Goal: Transaction & Acquisition: Obtain resource

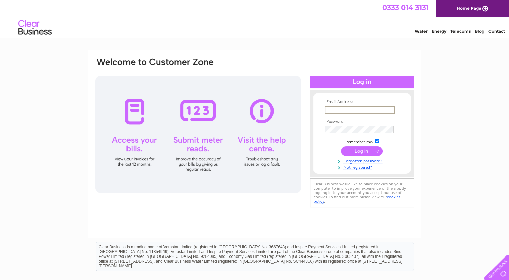
click at [342, 110] on input "text" at bounding box center [359, 110] width 70 height 8
type input "thelaroch4@gmail.com"
click at [341, 147] on input "submit" at bounding box center [361, 151] width 41 height 9
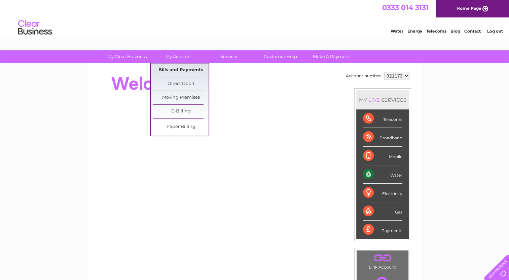
click at [176, 69] on link "Bills and Payments" at bounding box center [180, 70] width 55 height 13
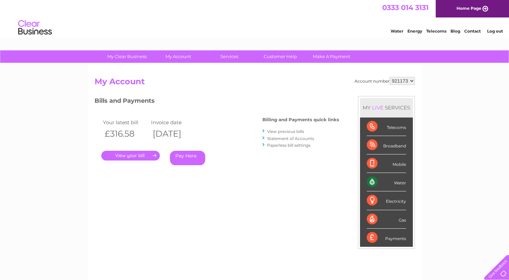
click at [135, 155] on link "." at bounding box center [130, 156] width 59 height 10
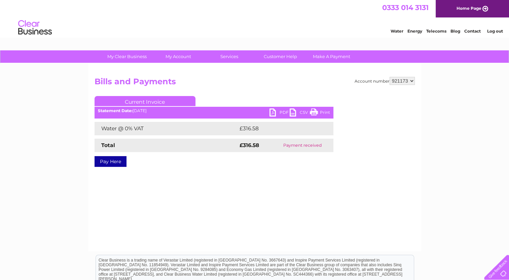
click at [274, 112] on link "PDF" at bounding box center [279, 114] width 20 height 10
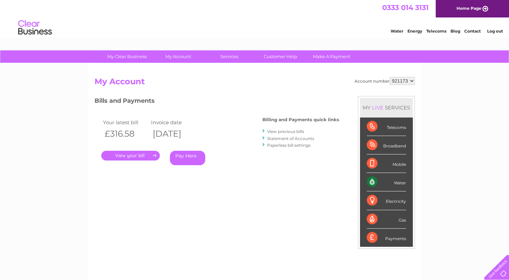
click at [278, 131] on link "View previous bills" at bounding box center [285, 131] width 37 height 5
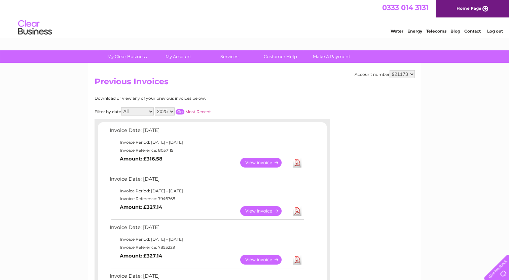
click at [271, 260] on link "View" at bounding box center [264, 260] width 49 height 10
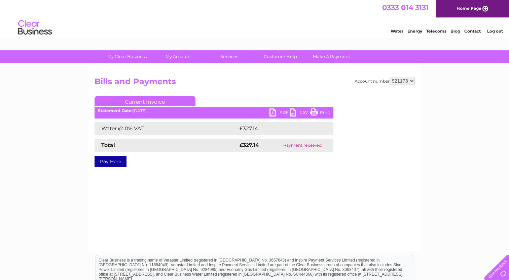
click at [274, 113] on link "PDF" at bounding box center [279, 114] width 20 height 10
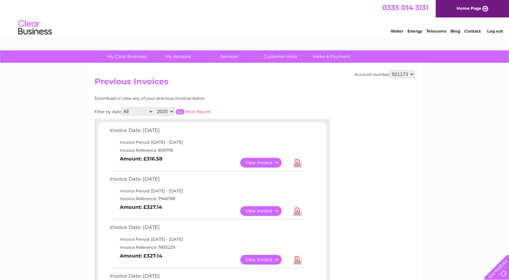
click at [266, 210] on link "View" at bounding box center [264, 211] width 49 height 10
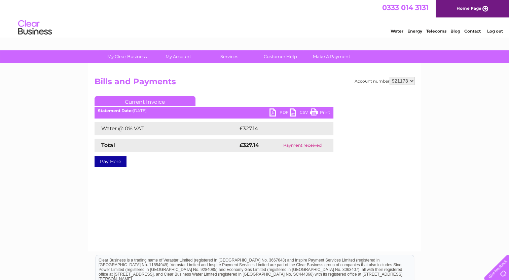
click at [272, 113] on link "PDF" at bounding box center [279, 114] width 20 height 10
